Goal: Information Seeking & Learning: Compare options

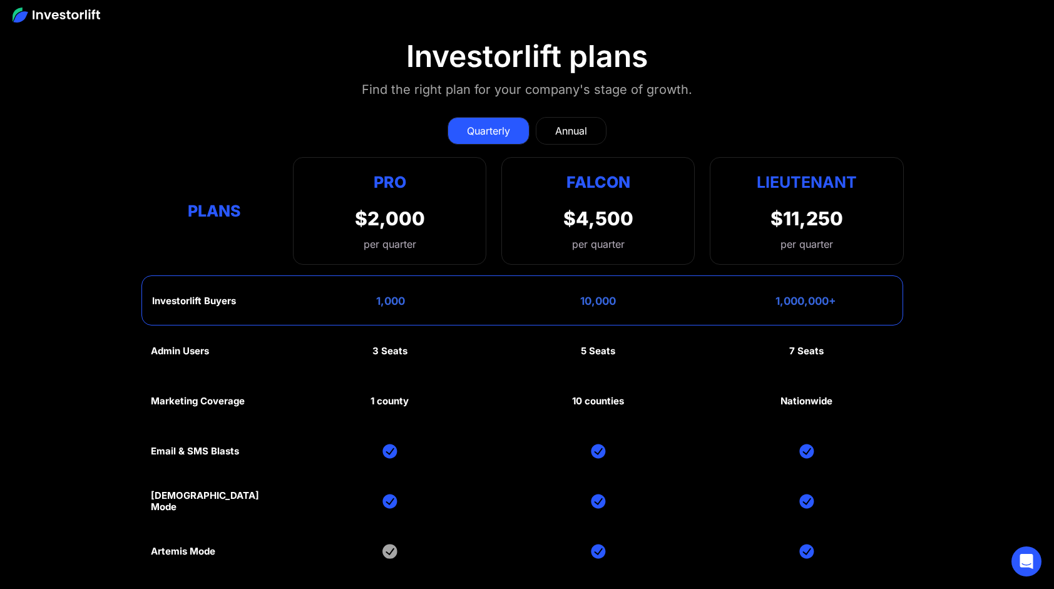
scroll to position [6011, 0]
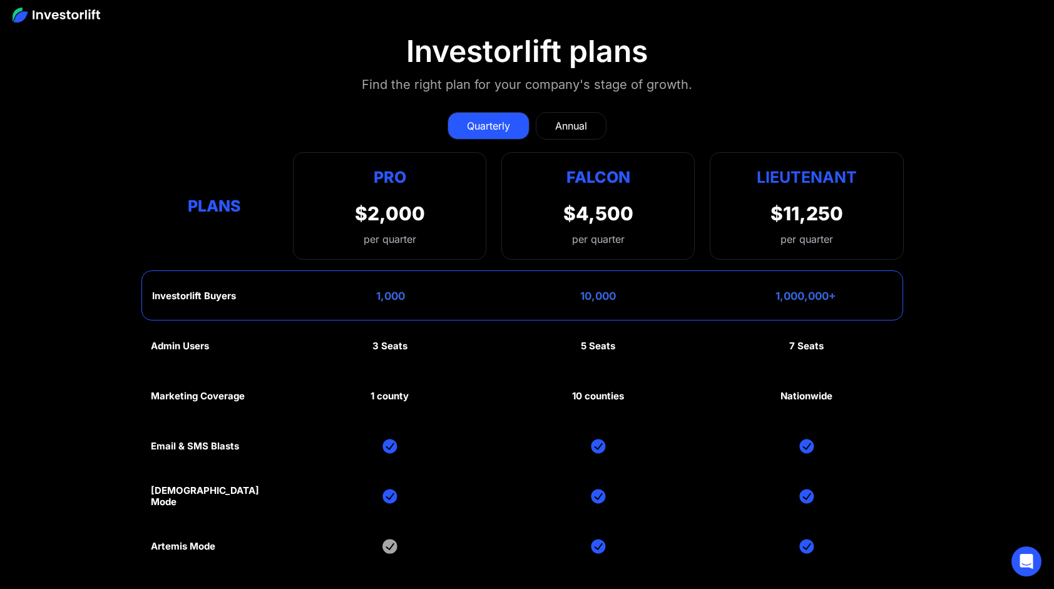
click at [560, 119] on div "Annual" at bounding box center [571, 125] width 32 height 15
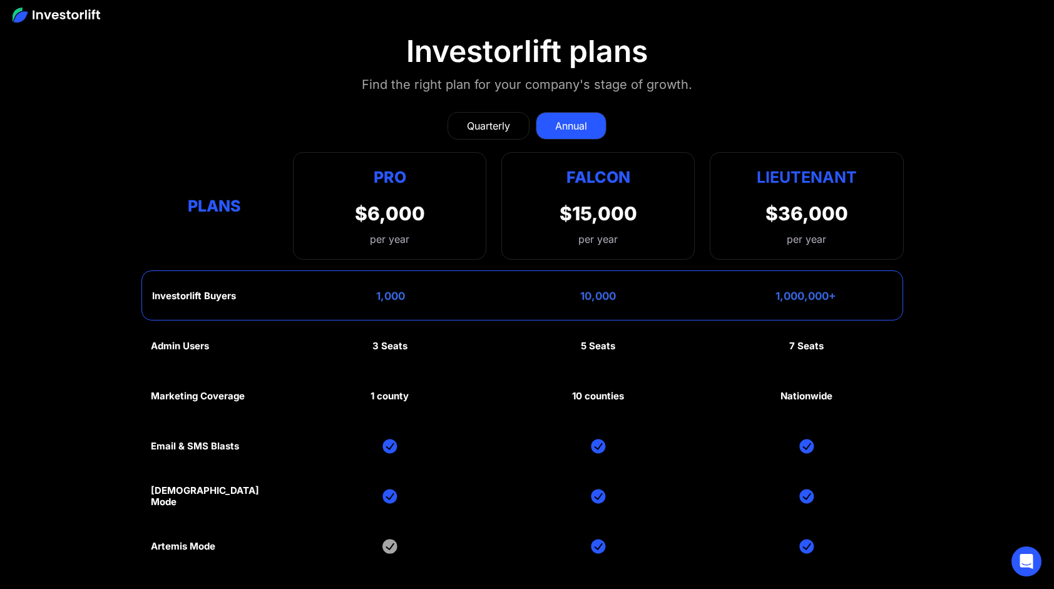
click at [483, 118] on div "Quarterly" at bounding box center [488, 125] width 43 height 15
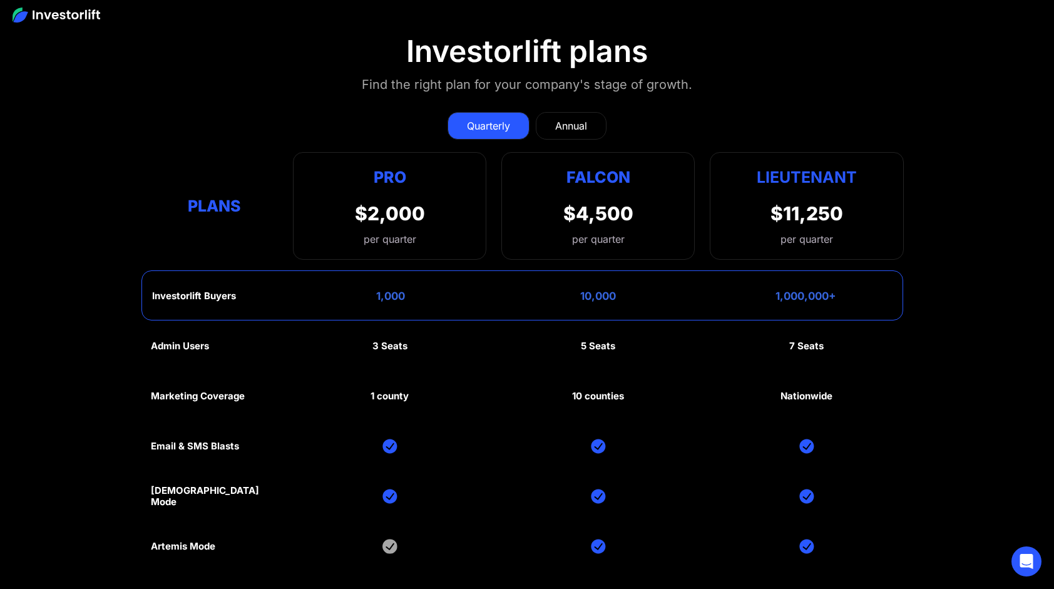
click at [581, 118] on div "Annual" at bounding box center [571, 125] width 32 height 15
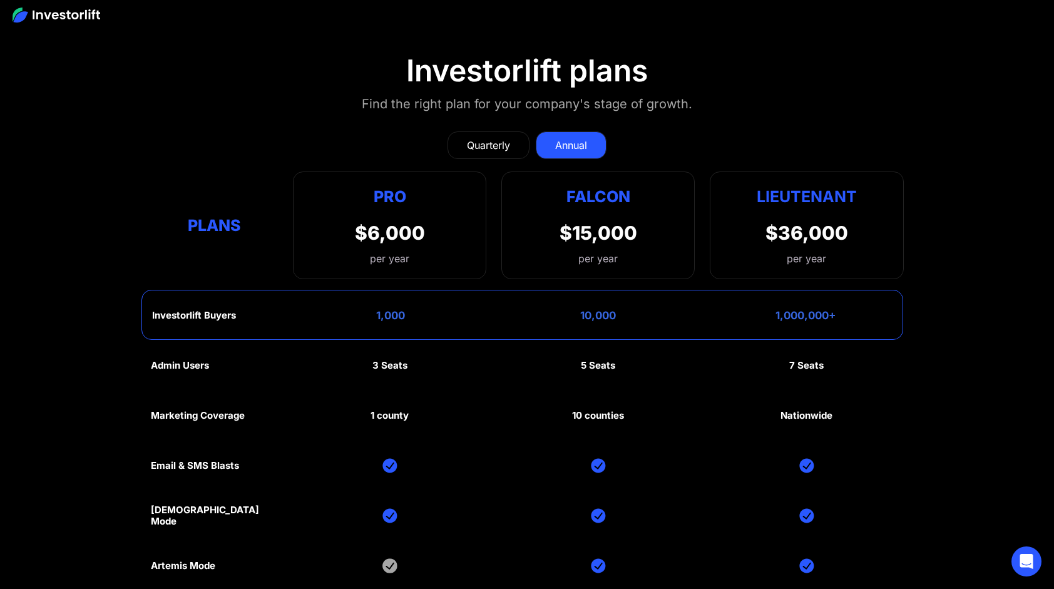
scroll to position [5967, 0]
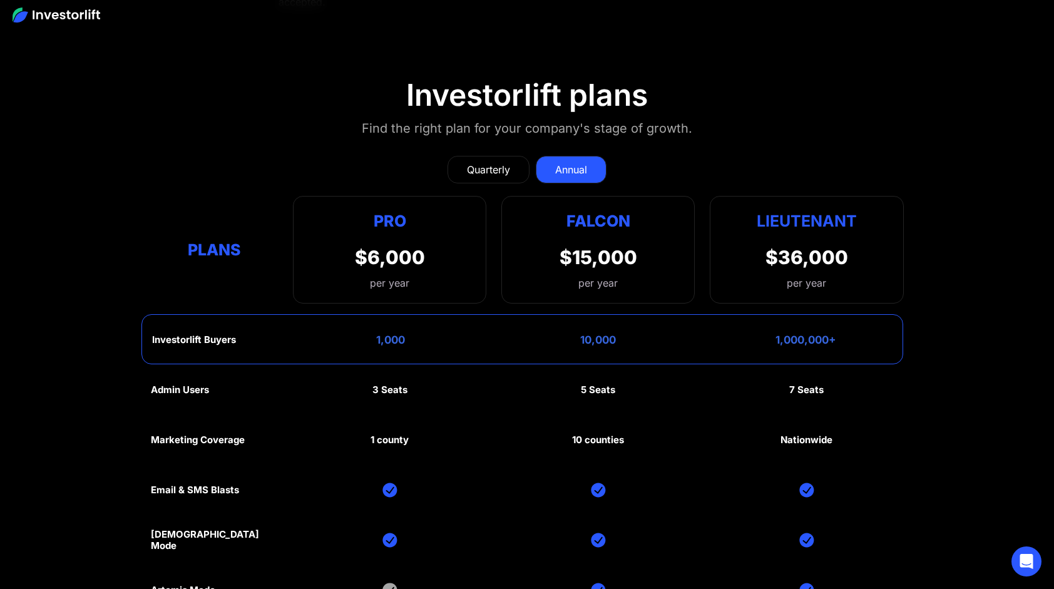
click at [490, 162] on div "Quarterly" at bounding box center [488, 169] width 43 height 15
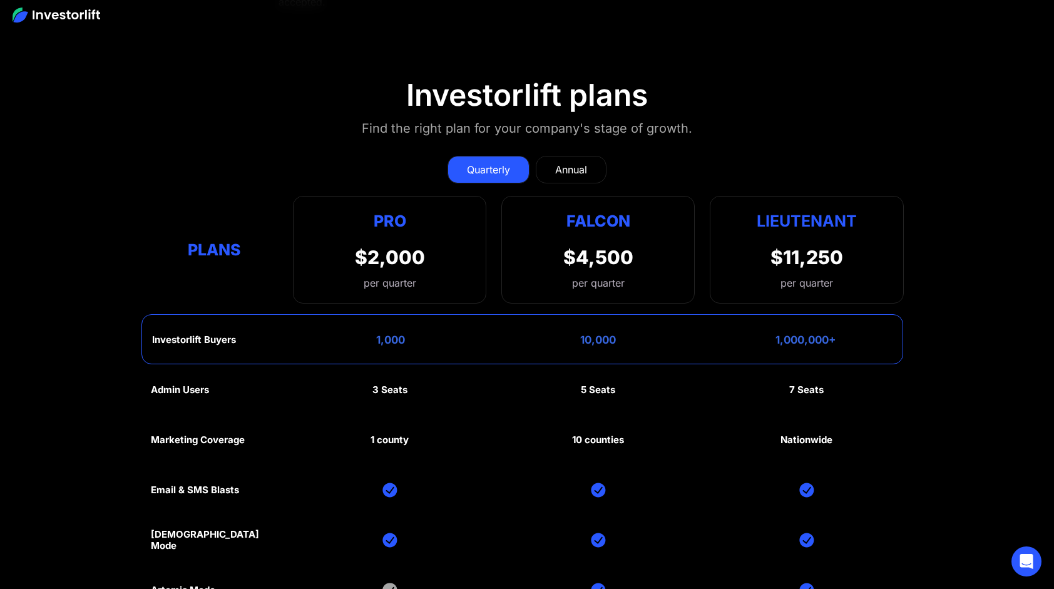
click at [572, 162] on div "Annual" at bounding box center [571, 169] width 32 height 15
